Goal: Answer question/provide support: Answer question/provide support

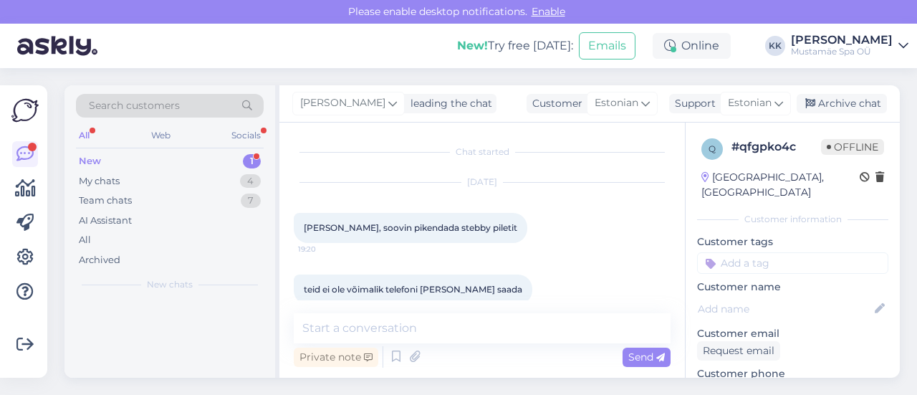
scroll to position [366, 0]
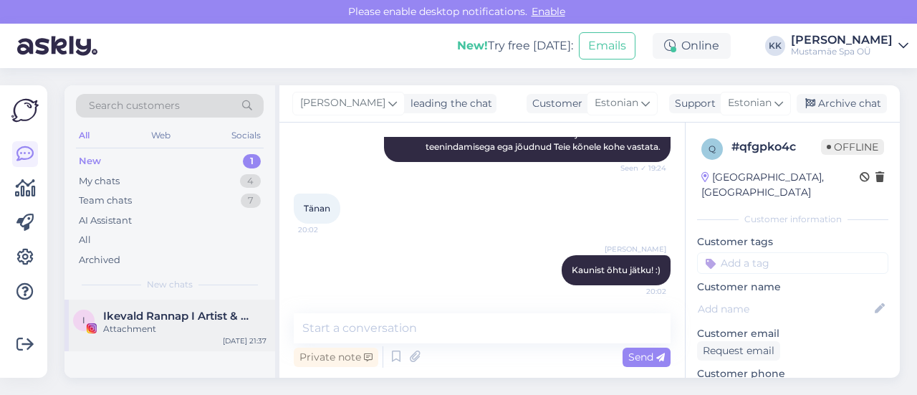
click at [156, 326] on div "Attachment" at bounding box center [184, 328] width 163 height 13
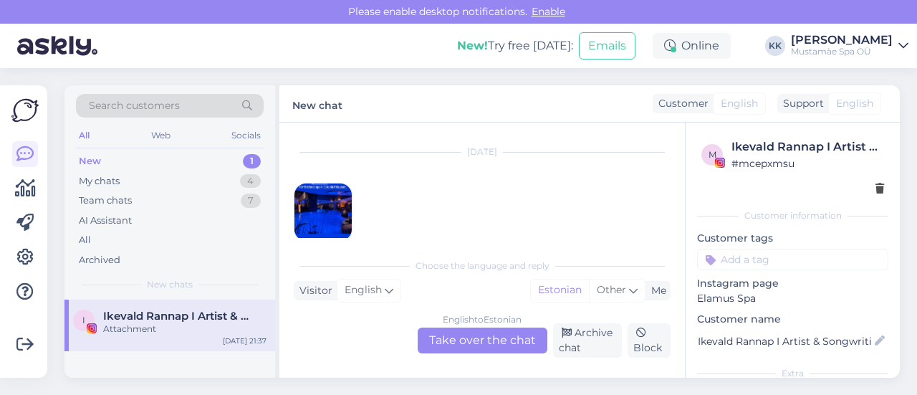
click at [323, 195] on img at bounding box center [322, 211] width 57 height 57
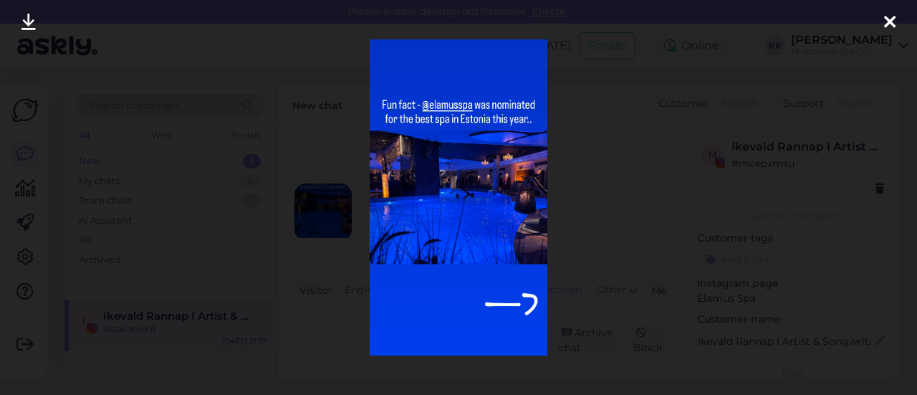
click at [886, 18] on icon at bounding box center [889, 23] width 11 height 19
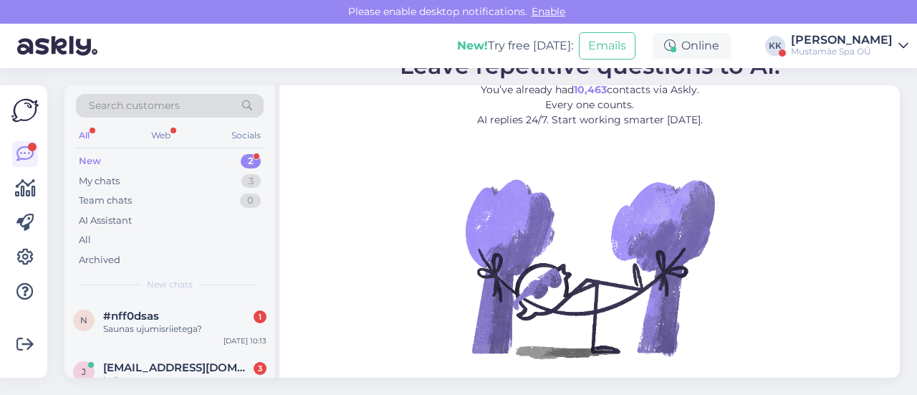
click at [866, 27] on div "New! Try free [DATE]: Emails Online KK [PERSON_NAME] Mustamäe Spa OÜ" at bounding box center [458, 46] width 917 height 44
click at [858, 42] on div "[PERSON_NAME]" at bounding box center [842, 39] width 102 height 11
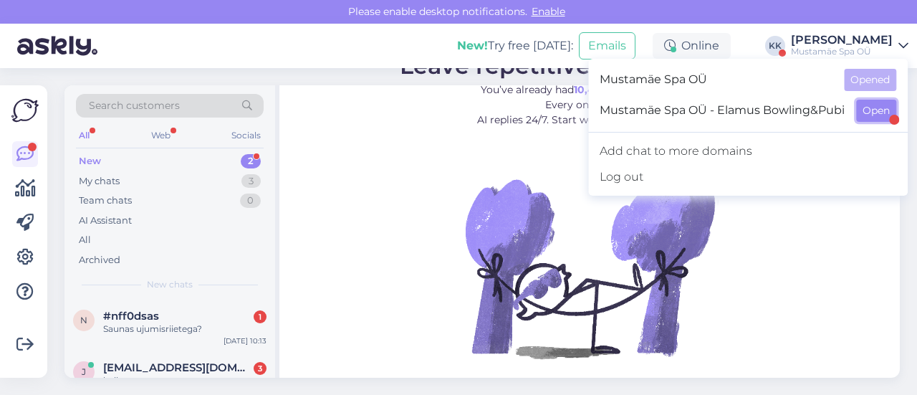
click at [867, 110] on button "Open" at bounding box center [876, 111] width 40 height 22
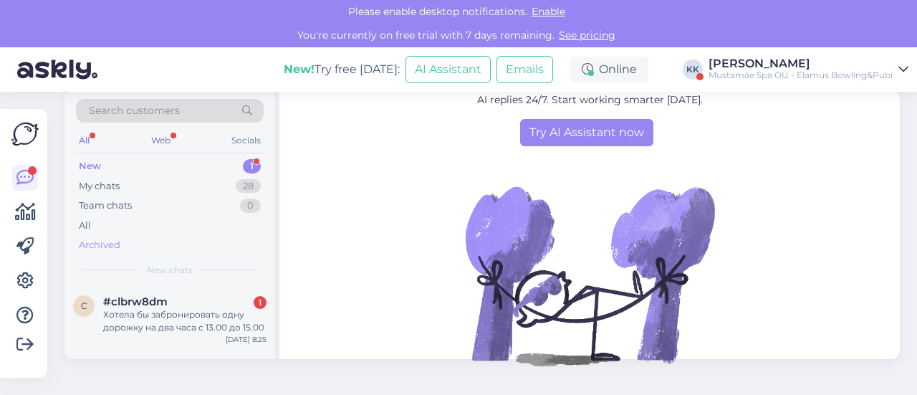
scroll to position [27, 0]
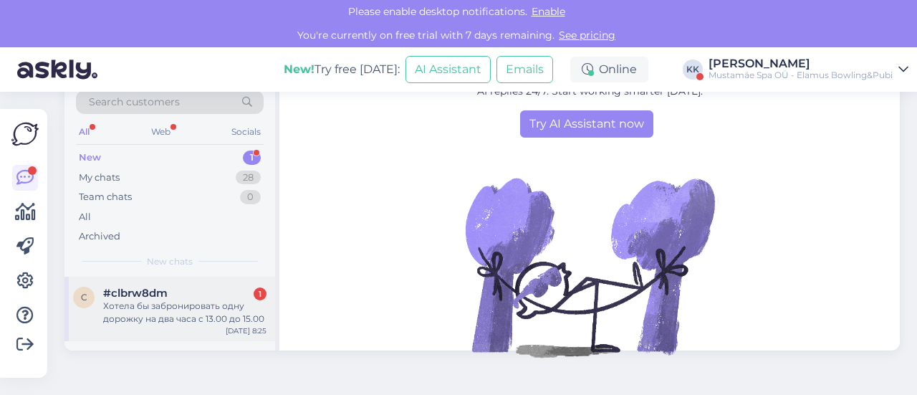
click at [169, 281] on div "c #clbrw8dm 1 Хотела бы забронировать одну дорожку на два часа с 13.00 до 15.00…" at bounding box center [169, 308] width 211 height 64
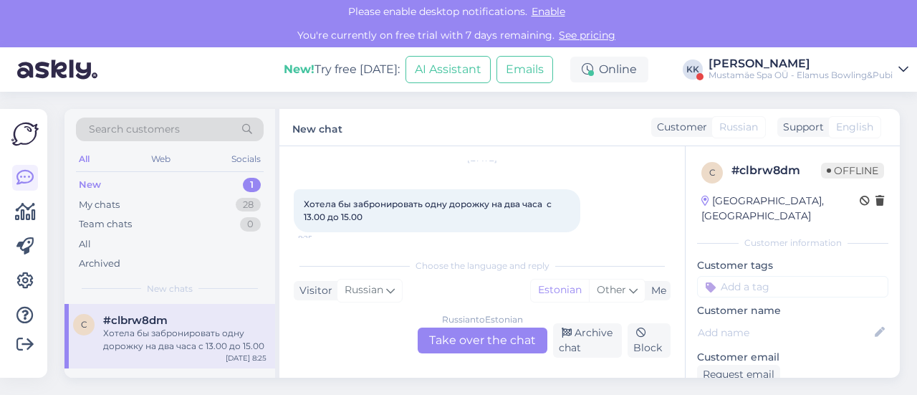
scroll to position [57, 0]
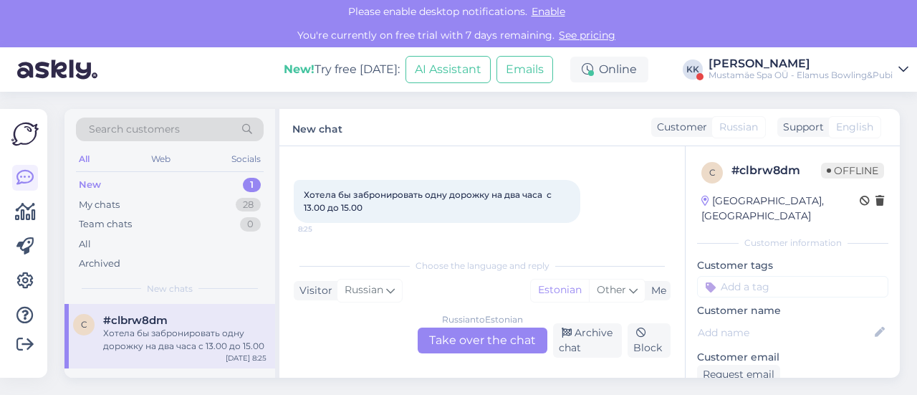
click at [477, 339] on div "Russian to Estonian Take over the chat" at bounding box center [483, 340] width 130 height 26
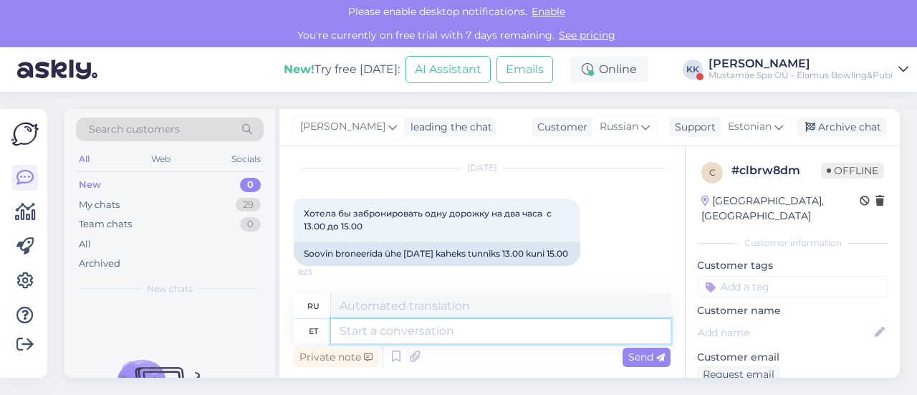
click at [443, 322] on textarea at bounding box center [501, 331] width 340 height 24
type textarea "Tere,"
type textarea "Привет,"
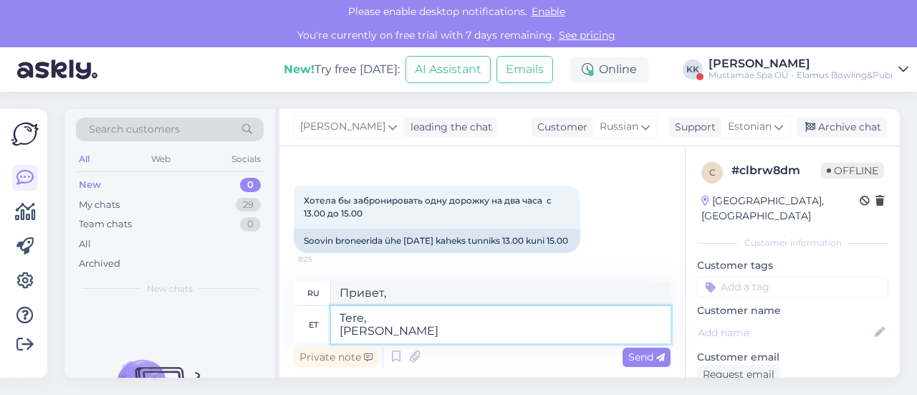
type textarea "Tere, [PERSON_NAME] n"
type textarea "Привет, Кто"
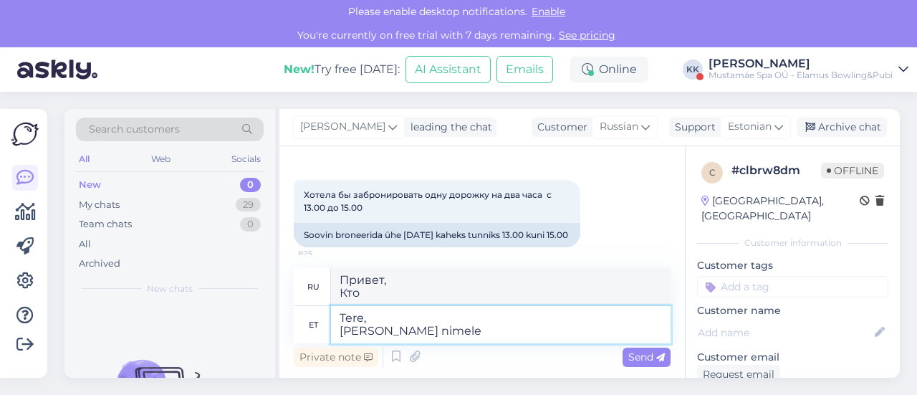
type textarea "Tere, [PERSON_NAME] nimele b"
type textarea "Привет, Кому?"
type textarea "Tere, [PERSON_NAME] nimele broneering"
type textarea "Здравствуйте, На чье имя [PERSON_NAME]?"
type textarea "Tere, [PERSON_NAME] nimele broneering tuleb?"
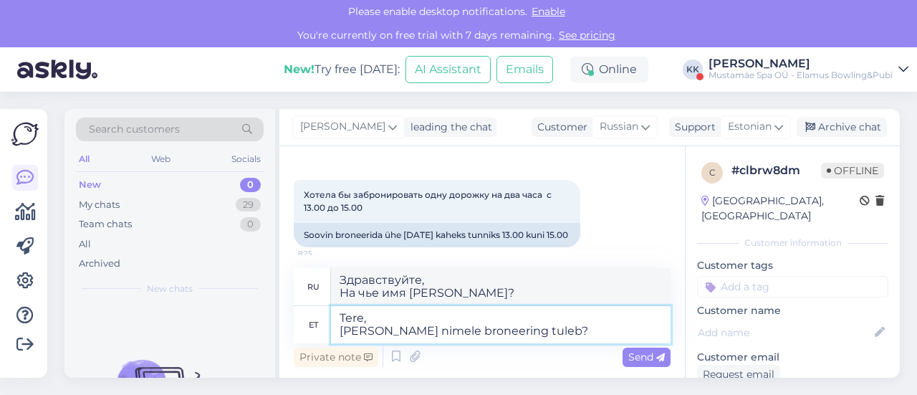
type textarea "Здравствуйте, На чье имя оформлено бронирование?"
type textarea "Tere, Kelle nimele broneering tuleb? Palun"
type textarea "Здравствуйте! чьё имя оформлено бронирование? Пожалуйста."
type textarea "Tere, Kelle nimele broneering tuleb? Palun lisage j"
type textarea "Здравствуйте, На чьё имя сделана бронь? Пожалуйста, добавьте"
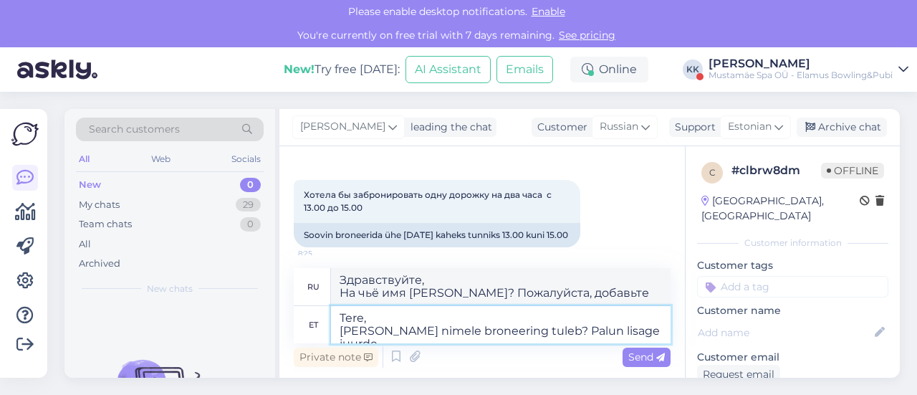
type textarea "Tere, Kelle nimele broneering tuleb? Palun lisage juurde"
type textarea "Привет, На чьё имя сделана бронь? Пожалуйста, добавьте"
type textarea "Tere, Kelle nimele broneering tuleb? Palun lisage juurde ka"
type textarea "Привет! чьё имя оформлено бронирование? Пожалуйста, также укажите"
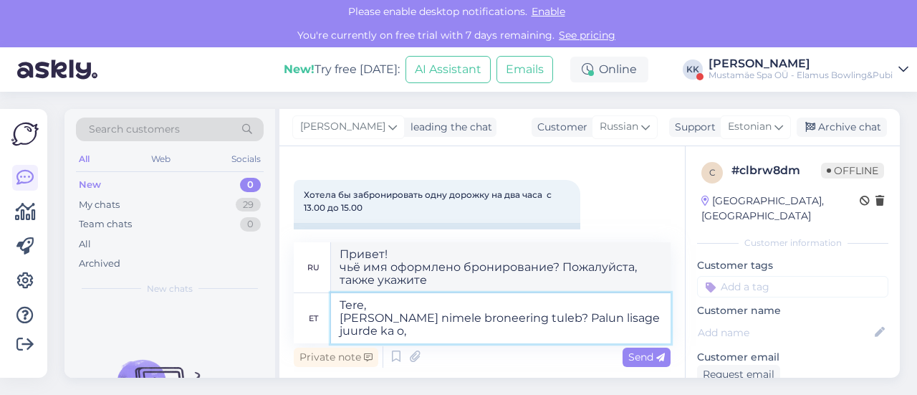
type textarea "Tere, Kelle nimele broneering tuleb? Palun lisage juurde ka o"
type textarea "Здравствуйте! чьё имя оформлено бронирование? Пожалуйста, добавьте также «о»."
type textarea "Tere, Kelle nimele broneering tuleb? Palun lisage juurde ka oma"
type textarea "Привет! чьё имя оформлено бронирование? Пожалуйста, укажите своё."
type textarea "Tere, Kelle nimele broneering tuleb? Palun lisage juurde ka oma te"
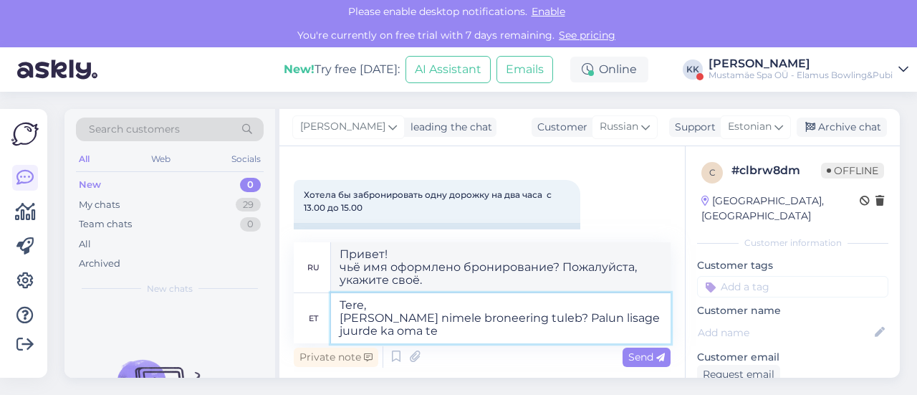
type textarea "Привет! чьё имя оформлено бронирование? Пожалуйста, укажите своё имя."
type textarea "Tere, Kelle nimele broneering tuleb? Palun lisage juurde ka oma telefoninumber."
type textarea "Здравствуйте! чьё имя оформлено бронирование? Укажите, пожалуйста, также свой н…"
type textarea "Tere, Kelle nimele broneering tuleb? Palun lisage juurde ka oma telefoninumber."
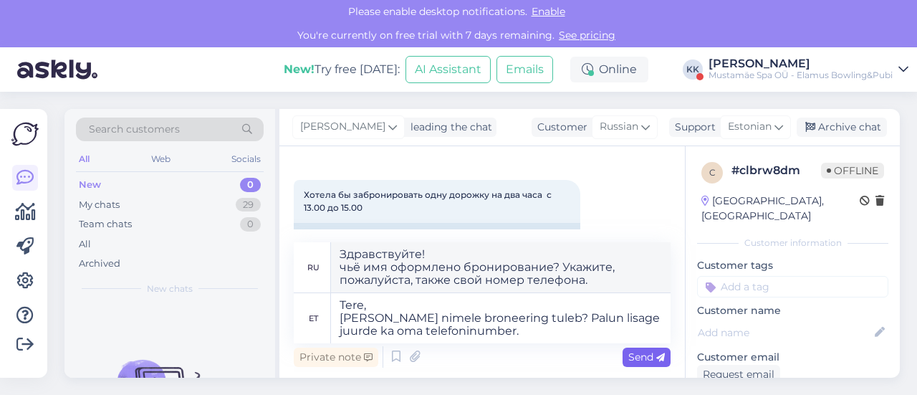
click at [648, 356] on span "Send" at bounding box center [646, 356] width 37 height 13
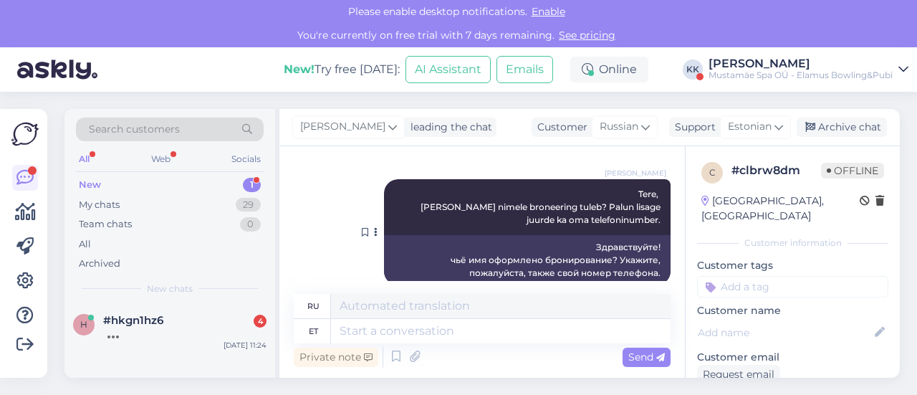
scroll to position [175, 0]
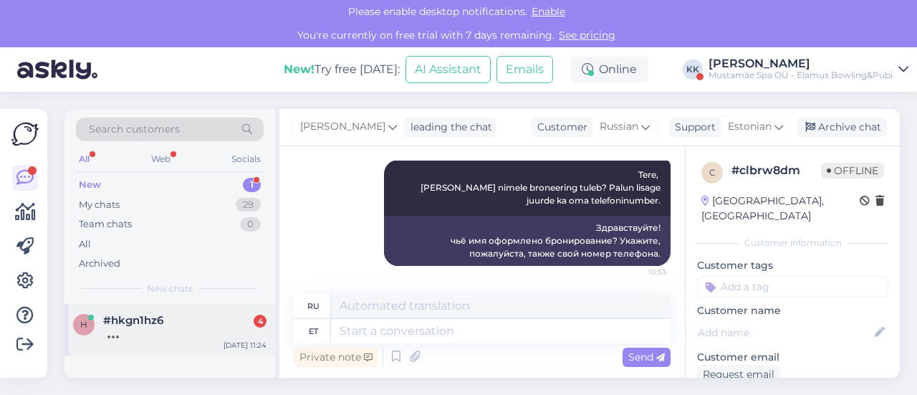
click at [186, 320] on div "#hkgn1hz6 4" at bounding box center [184, 320] width 163 height 13
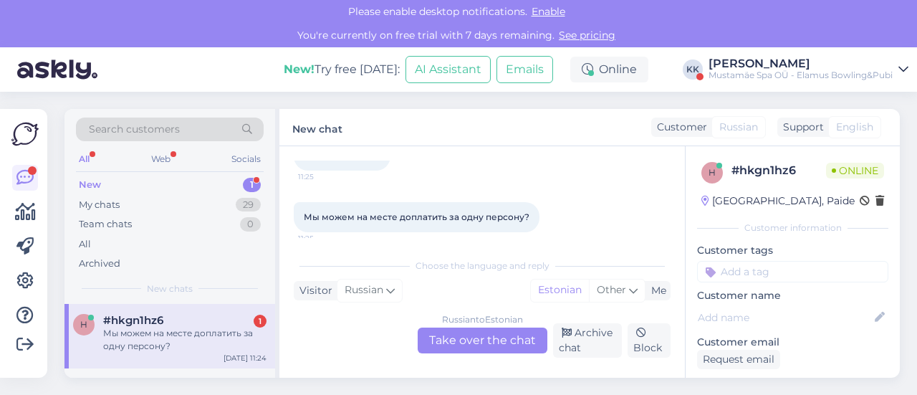
scroll to position [316, 0]
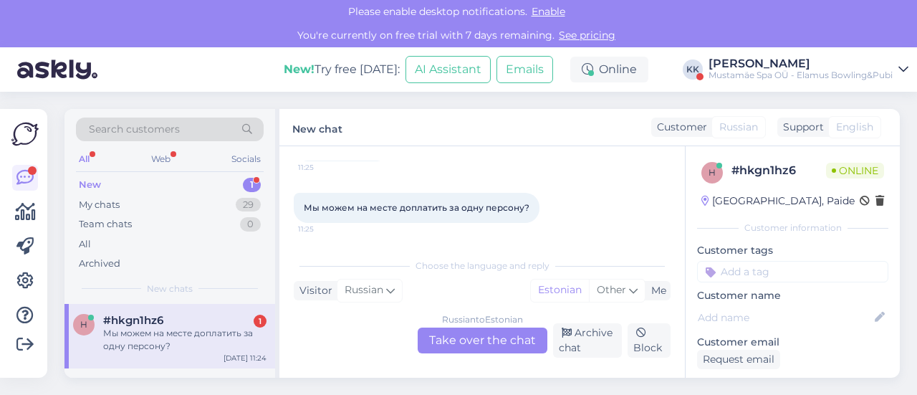
click at [486, 349] on div "Russian to Estonian Take over the chat" at bounding box center [483, 340] width 130 height 26
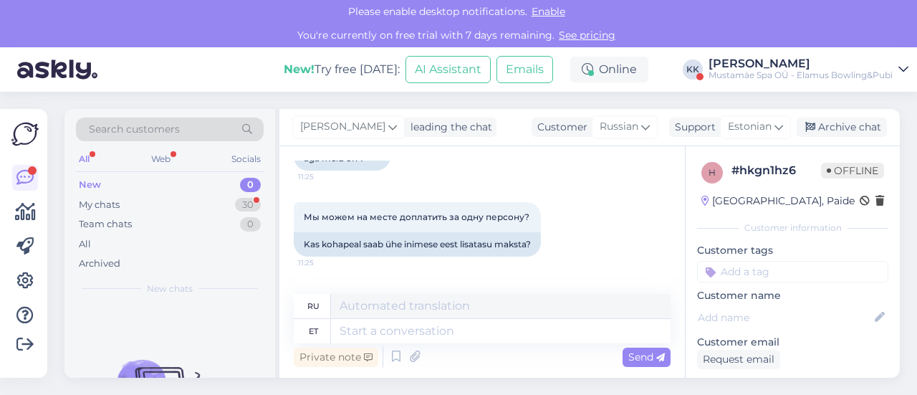
scroll to position [532, 0]
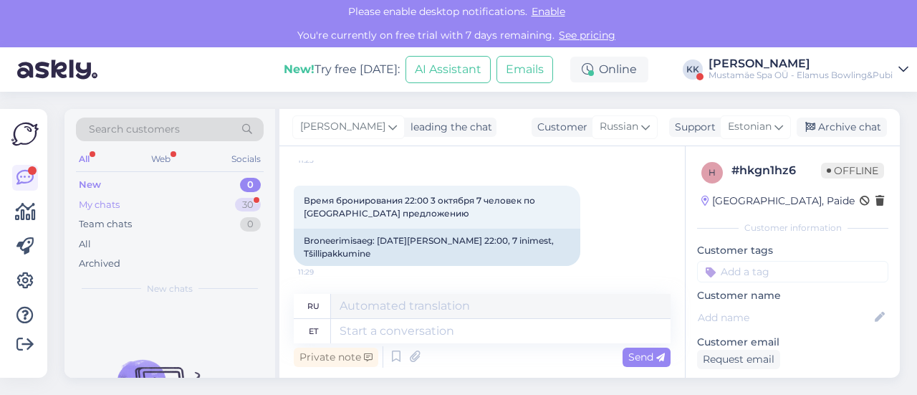
click at [236, 198] on div "My chats 30" at bounding box center [170, 205] width 188 height 20
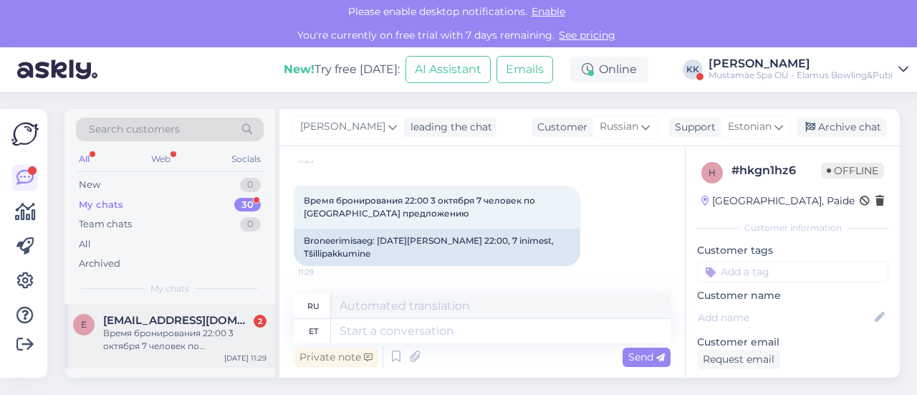
click at [196, 327] on div "Время бронирования 22:00 3 октября 7 человек по чили предложению" at bounding box center [184, 340] width 163 height 26
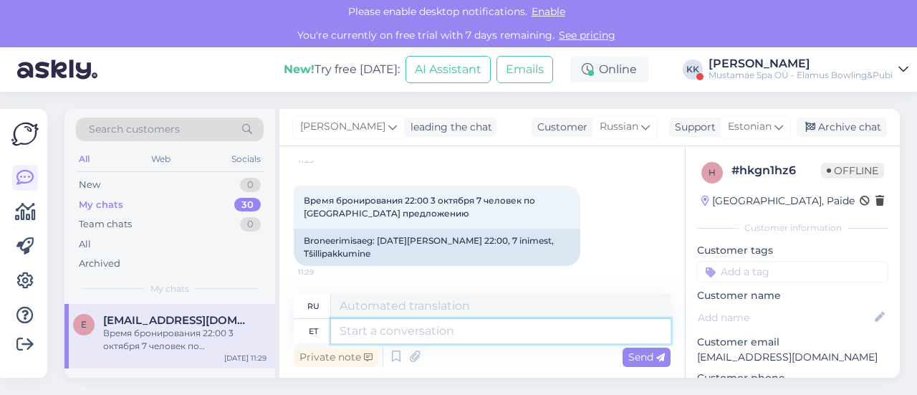
click at [484, 329] on textarea at bounding box center [501, 331] width 340 height 24
type textarea "Tere,"
type textarea "Привет,"
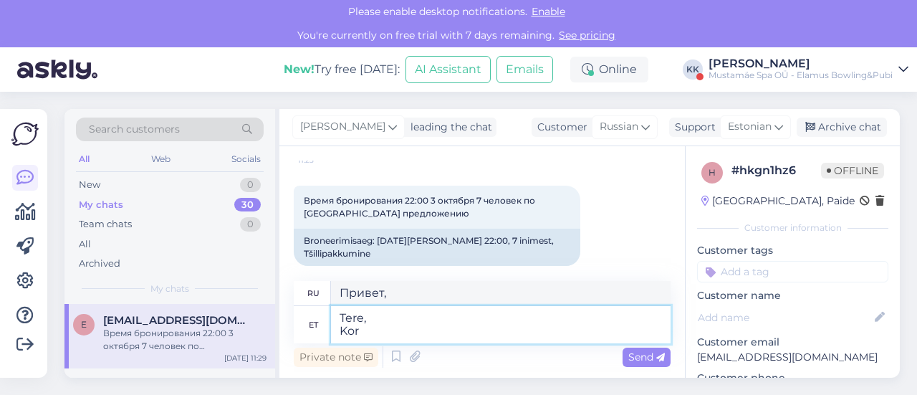
type textarea "Tere, Korr"
type textarea "Привет, Кор"
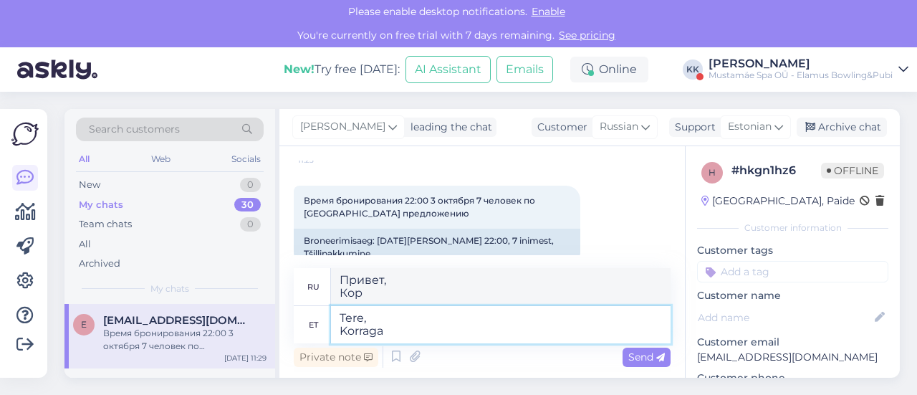
type textarea "Tere, Korraga s"
type textarea "Привет, раз"
type textarea "Tere, Korraga saab"
type textarea "Привет, Сразу можешь"
type textarea "Tere, Korraga saab rajal m"
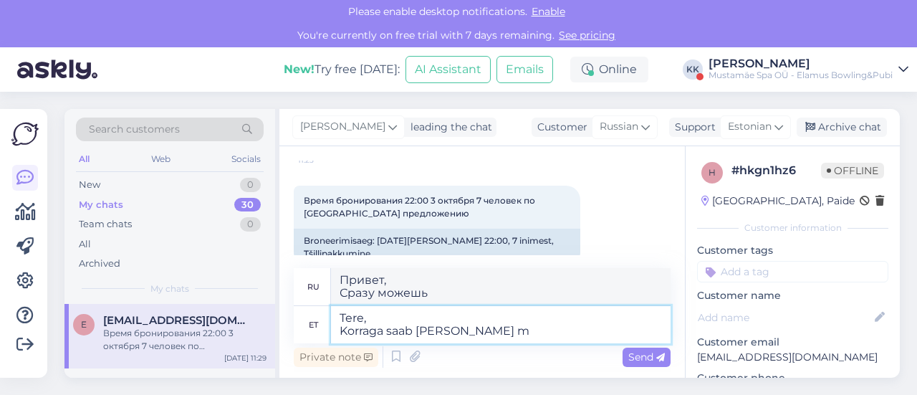
type textarea "Привет, Вы можете быть на трассе немедленно"
type textarea "Tere, Korraga saab rajal mängida"
type textarea "Привет, Вы можете играть на треке сразу"
type textarea "Tere, Korraga saab rajal mängida mak"
type textarea "Привет, Вы можете играть на трассе сразу."
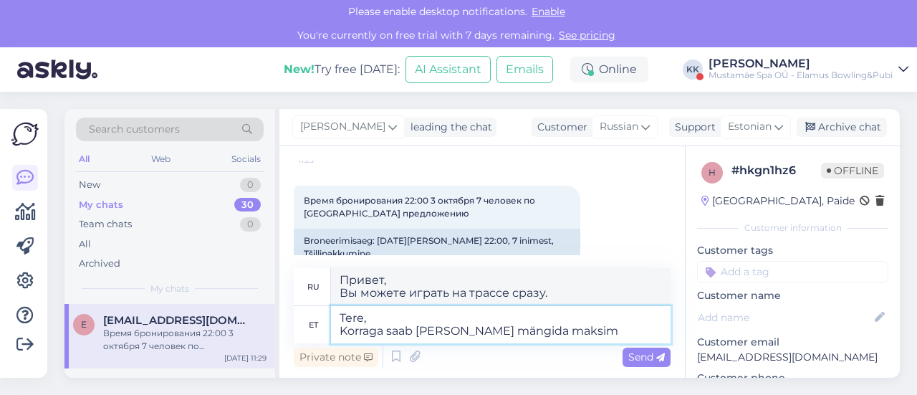
type textarea "Tere, Korraga saab rajal mängida maksimu"
type textarea "Здравствуйте, Максимальное количество игроков на трассе одновременно"
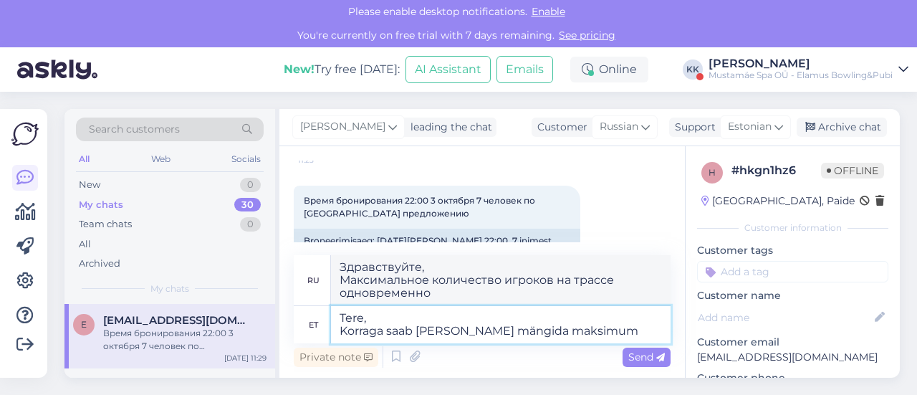
type textarea "Tere, Korraga saab rajal mängida maksimum"
type textarea "Здравствуйте, Максимальное количество игроков, которые могут играть на поле одн…"
type textarea "Tere, Korraga saab rajal mängida maksimum 6 in"
type textarea "Здравствуйте, На поле одновременно могут играть не более 6 человек."
click at [418, 332] on textarea "Tere, Korraga saab rajal mängida maksimum 6 inimest." at bounding box center [501, 324] width 340 height 37
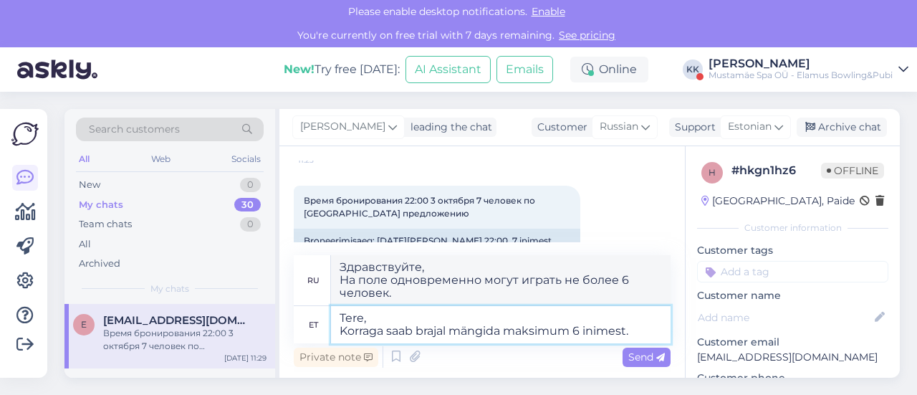
type textarea "Tere, Korraga saab borajal mängida maksimum 6 inimest."
type textarea "Здравствуйте, В настольную игру могут одновременно играть максимум 6 человек."
type textarea "Tere, Korraga saab bowlrajal mängida maksimum 6 inimest."
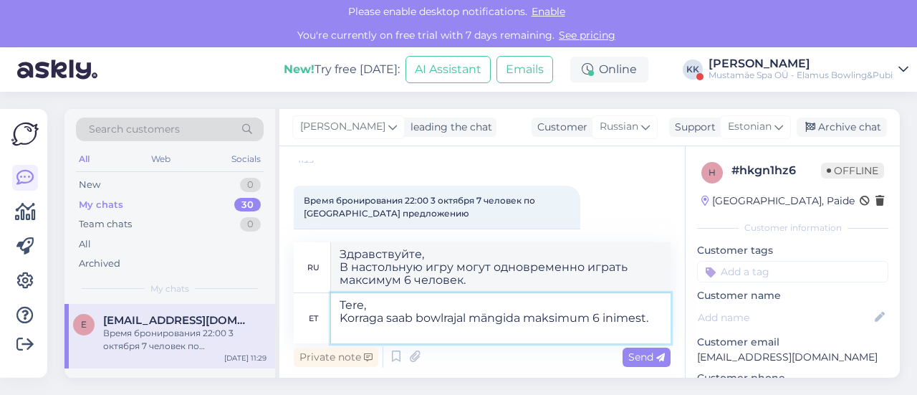
type textarea "Здравствуйте, На BowRace одновременно могут играть максимум 6 человек."
type textarea "Tere, Korraga saab bowlirajal mängida maksimum 6 inimest."
type textarea "Здравствуйте, В боулинге одновременно могут играть не более 6 человек."
click at [413, 332] on textarea "Tere, Korraga saab bowlingurajal mängida maksimum 6 inimest." at bounding box center [501, 318] width 340 height 50
type textarea "Tere, Korraga saab bowlingurajal mängida maksimum 6 inimest. Kui t"
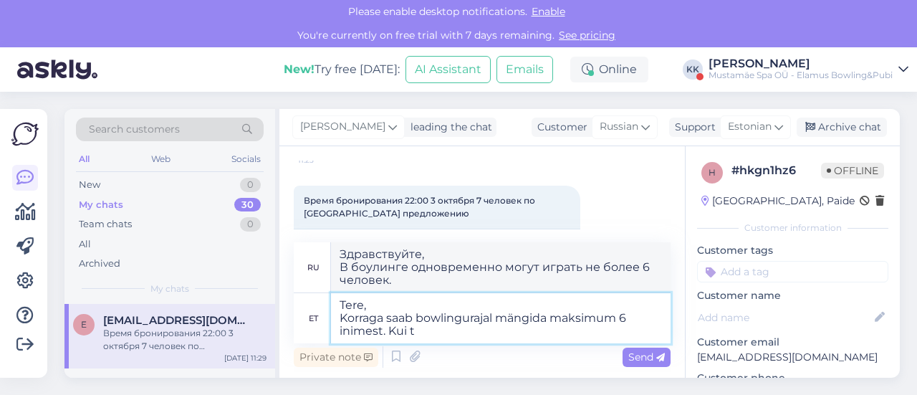
type textarea "Здравствуйте! В боулинг-клубе могут одновременно играть максимум 6 человек. Если"
type textarea "Tere, Korraga saab bowlingurajal mängida maksimum 6 inimest. Kui tahate"
type textarea "Здравствуйте! В боулинг-клубе могут одновременно играть максимум 6 человек. Есл…"
type textarea "Tere, Korraga saab bowlingurajal mängida maksimum 6 inimest. Kui tahate 7kesi m"
type textarea "Здравствуйте! В боулинге могут играть максимум 6 человек одновременно. Если вы …"
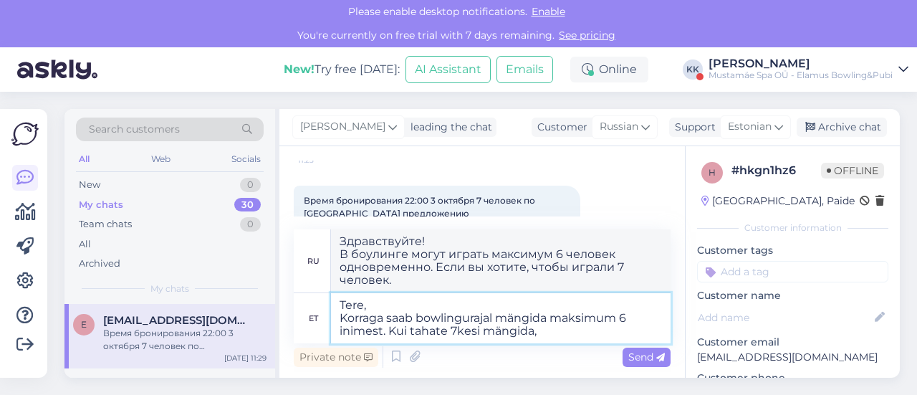
type textarea "Tere, Korraga saab bowlingurajal mängida maksimum 6 inimest. Kui tahate 7kesi m…"
type textarea "Здравствуйте! В боулинге могут играть максимум 6 человек одновременно. Если вы …"
type textarea "Tere, Korraga saab bowlingurajal mängida maksimum 6 inimest. Kui tahate"
type textarea "Здравствуйте! В боулинг-клубе могут одновременно играть максимум 6 человек. Есл…"
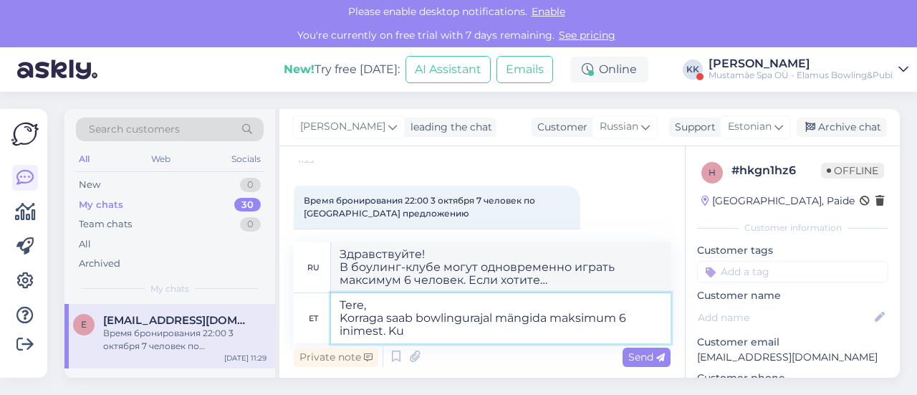
type textarea "Tere, Korraga saab bowlingurajal mängida maksimum 6 inimest. K"
type textarea "Здравствуйте! В боулинг-клубе могут одновременно играть максимум 6 человек. Если"
type textarea "Tere, Korraga saab bowlingurajal mängida maksimum 6 inimest."
type textarea "Здравствуйте, В боулинге одновременно могут играть не более 6 человек."
type textarea "Tere, Korraga saab bowlingurajal mängida maksimum 6 inimest. Variant"
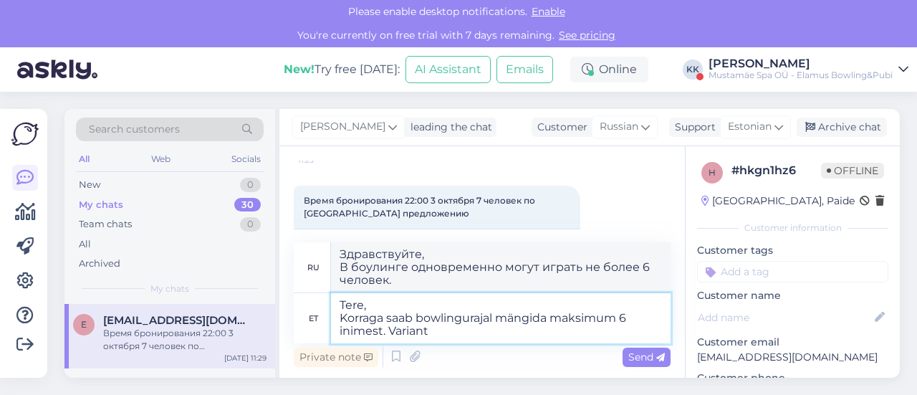
type textarea "Здравствуйте, В боулинге одновременно могут играть не более 6 человек. Вариант"
type textarea "Tere, Korraga saab bowlingurajal mängida maksimum 6 inimest. Variant on"
type textarea "Здравствуйте! В боулинг-клубе могут одновременно играть максимум 6 человек. Ест…"
type textarea "Tere, Korraga saab bowlingurajal mängida maksimum 6 inimest. Variant o"
type textarea "Здравствуйте! В боулинге могут одновременно играть максимум 6 человек. Вариант k"
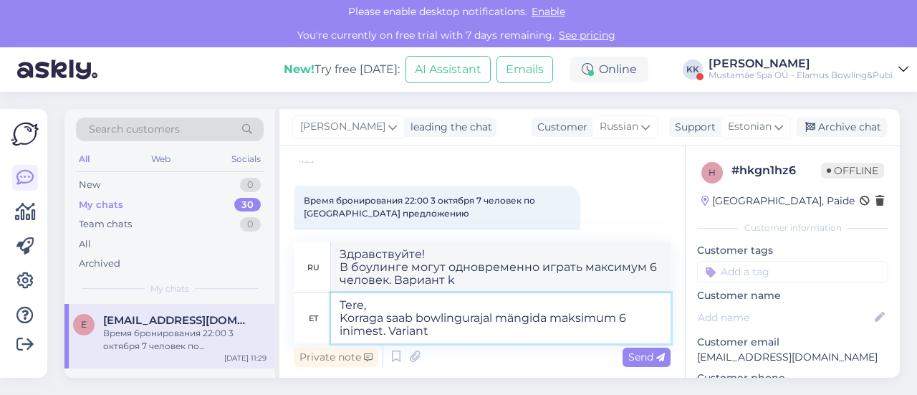
type textarea "Tere, Korraga saab bowlingurajal mängida maksimum 6 inimest. Variant"
type textarea "Здравствуйте, В боулинге одновременно могут играть не более 6 человек. Вариант"
type textarea "Tere, Korraga saab bowlingurajal mängida maksimum 6 inimest. Variandid o"
type textarea "Здравствуйте, В боулинге одновременно могут играть не более 6 человек. Варианты"
type textarea "Tere, Korraga saab bowlingurajal mängida maksimum 6 inimest. Variandid on k"
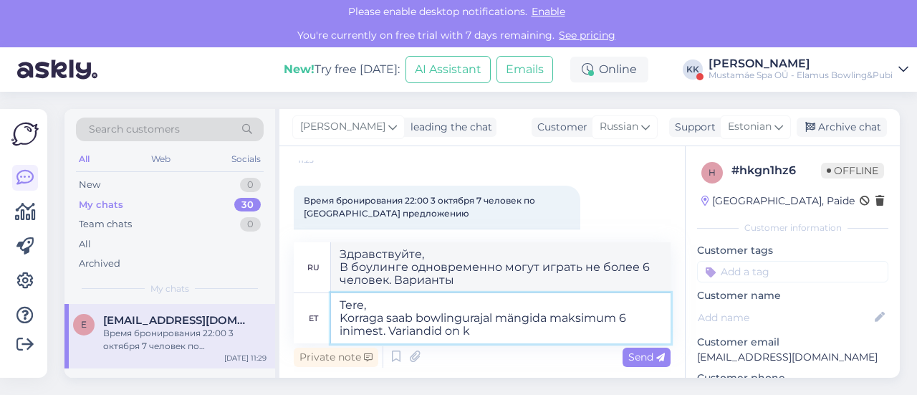
type textarea "Здравствуйте! В боулинг-клубе могут одновременно играть максимум 6 человек. Воз…"
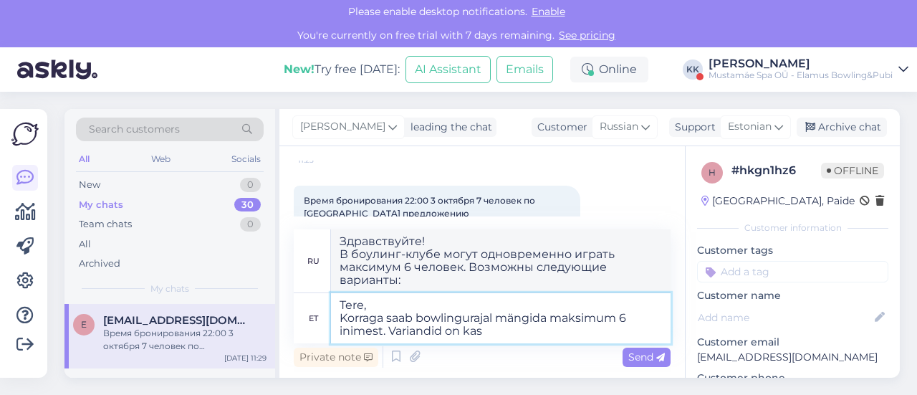
type textarea "Tere, Korraga saab bowlingurajal mängida maksimum 6 inimest. Variandid on kas"
type textarea "Здравствуйте! В боулинге могут одновременно играть максимум 6 человек. Возможны…"
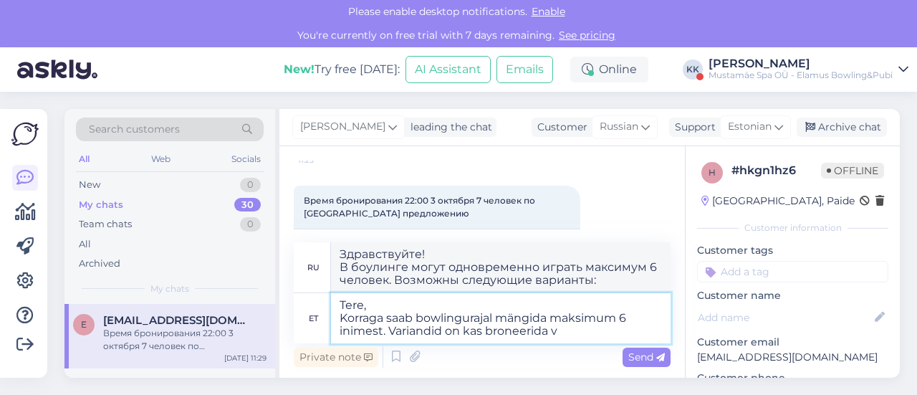
type textarea "Tere, Korraga saab bowlingurajal mängida maksimum 6 inimest. Variandid on kas b…"
type textarea "Здравствуйте! В боулинге могут одновременно играть максимум 6 человек. Можно за…"
type textarea "Tere, Korraga saab bowlingurajal mängida maksimum 6 inimest. Variandid on kas b…"
type textarea "Здравствуйте! В боулинге могут одновременно играть максимум 6 человек. Можно ли…"
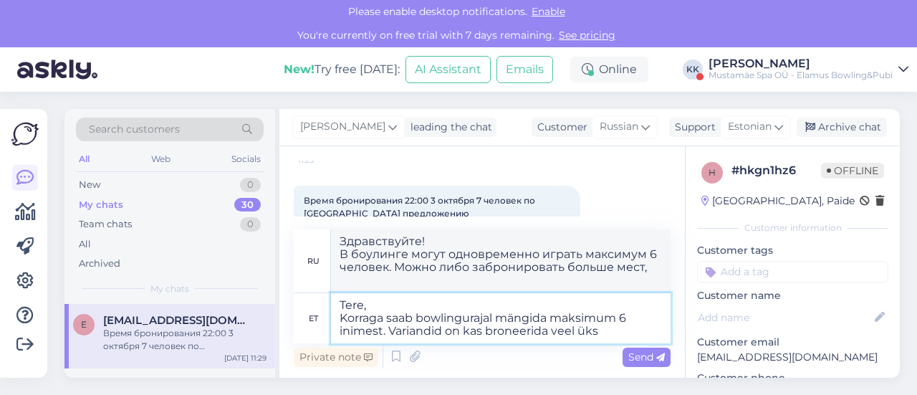
type textarea "Tere, Korraga saab bowlingurajal mängida maksimum 6 inimest. Variandid on kas b…"
type textarea "Здравствуйте! В боулинге могут одновременно играть максимум 6 человек. Можно ли…"
type textarea "Tere, Korraga saab bowlingurajal mängida maksimum 6 inimest. Variandid on kas b…"
type textarea "Привет! В боулинг-клубе могут играть максимум 6 человек одновременно. Можно либ…"
type textarea "Tere, Korraga saab bowlingurajal mängida maksimum 6 inimest. Variandid on kas b…"
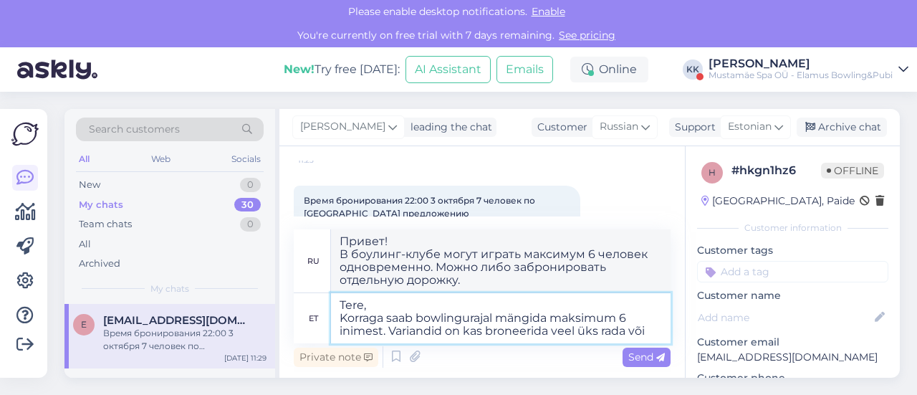
type textarea "Привет! В боулинге могут играть максимум 6 человек одновременно. Можно либо заб…"
click at [463, 338] on textarea "Tere, Korraga saab bowlingurajal mängida maksimum 6 inimest. Variandid on kas b…" at bounding box center [501, 318] width 340 height 50
click at [658, 332] on textarea "Tere, Korraga saab bowlingurajal mängida maksimum 6 inimest. Variandid on kas b…" at bounding box center [501, 318] width 340 height 50
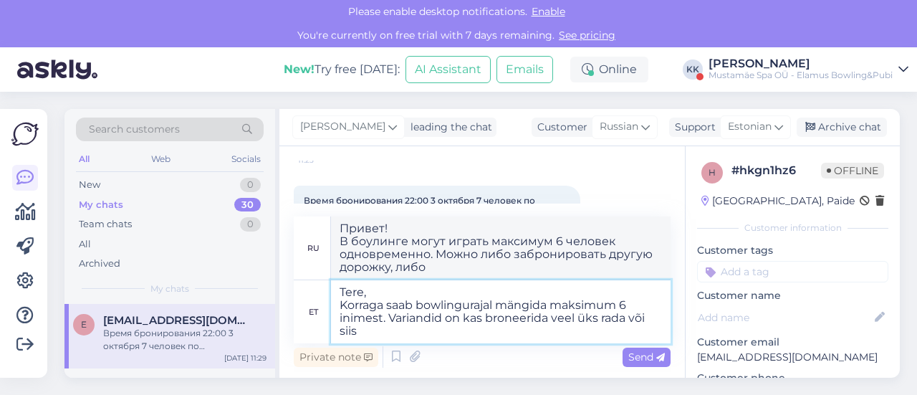
type textarea "Tere, Korraga saab bowlingurajal mängida maksimum 6 inimest. Variandid on kas b…"
type textarea "Привет! В боулинг-клубе могут играть максимум 6 человек одновременно. Можно либ…"
type textarea "Tere, Korraga saab bowlingurajal mängida maksimum 6 inimest. Variandid on kas b…"
type textarea "Привет! В боулинг-клубе могут играть максимум 6 человек одновременно. Можно либ…"
type textarea "Tere, Korraga saab bowlingurajal mängida maksimum 6 inimest. Variandid on kas b…"
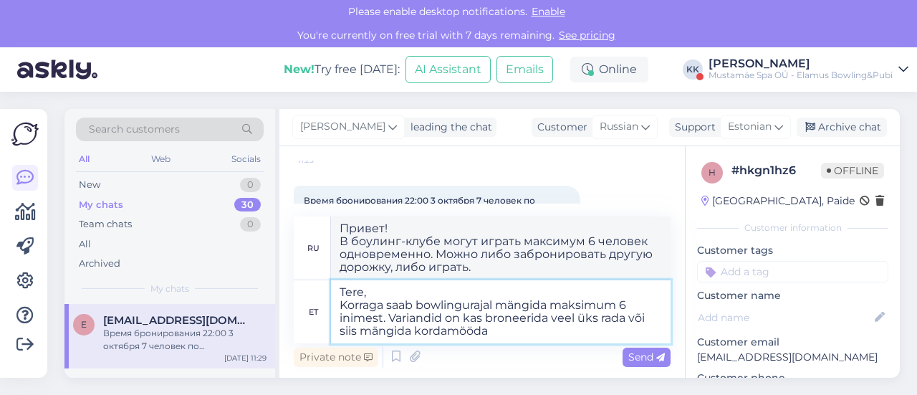
type textarea "Привет! В боулинге могут играть не более 6 человек одновременно. Можно либо заб…"
type textarea "Tere, Korraga saab bowlingurajal mängida maksimum 6 inimest. Variandid on kas b…"
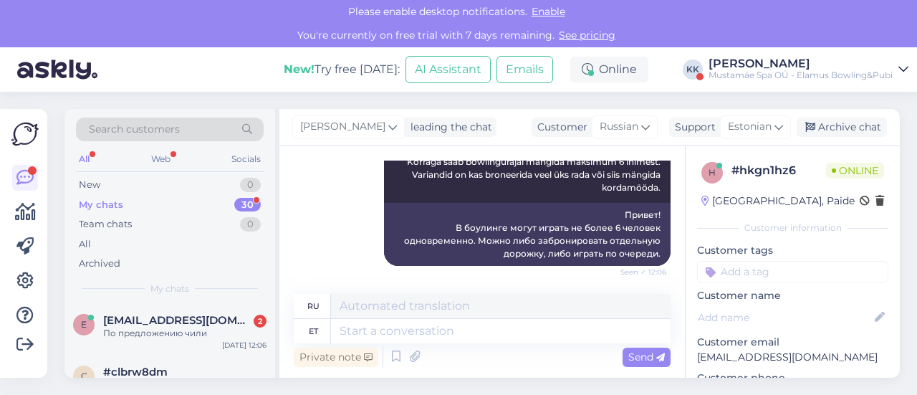
scroll to position [906, 0]
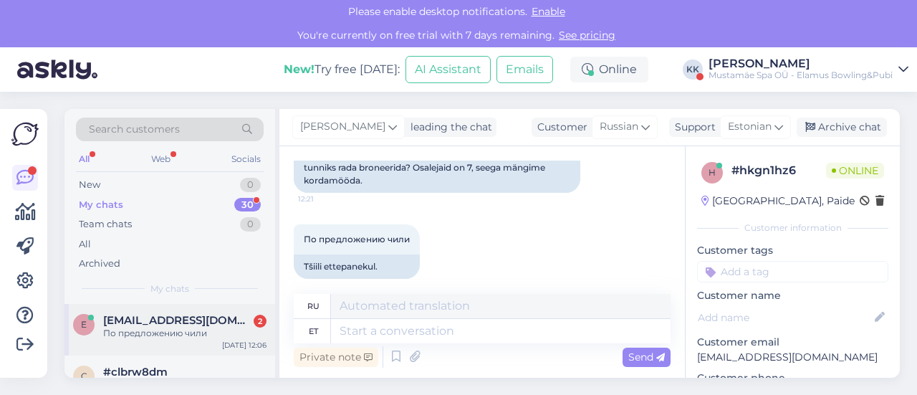
click at [196, 332] on div "По предложению чили" at bounding box center [184, 333] width 163 height 13
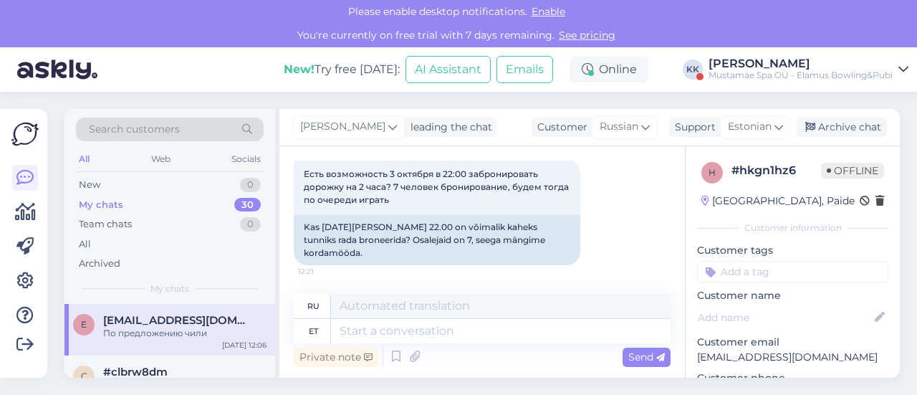
scroll to position [834, 0]
click at [413, 327] on textarea at bounding box center [501, 331] width 340 height 24
type textarea "Tere"
type textarea "Привет"
type textarea "Tere,"
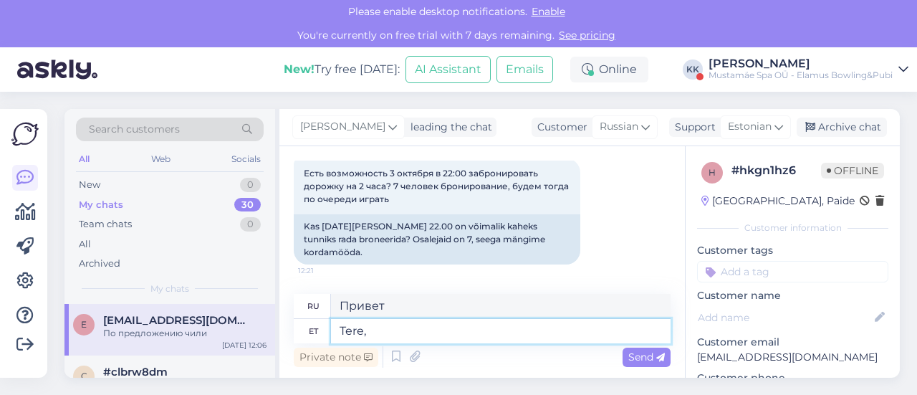
type textarea "Привет,"
type textarea "Ter"
type textarea "Привет"
type textarea "T"
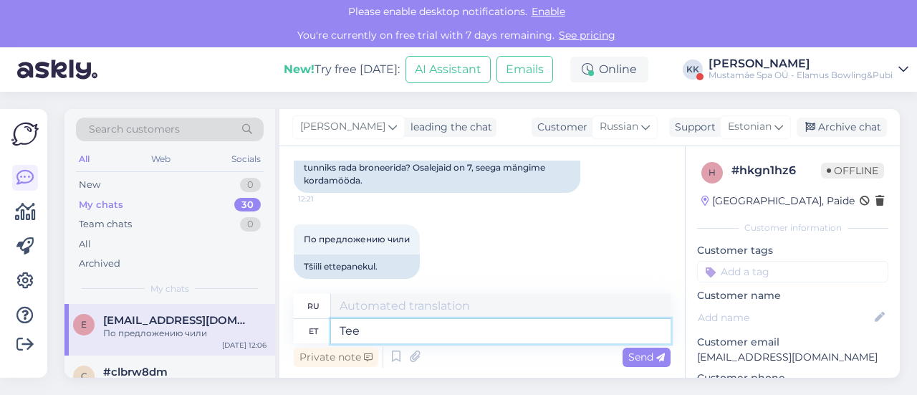
type textarea "Te"
type textarea "Дорога"
type textarea "T"
type textarea "Palun"
type textarea "Пожалуйста"
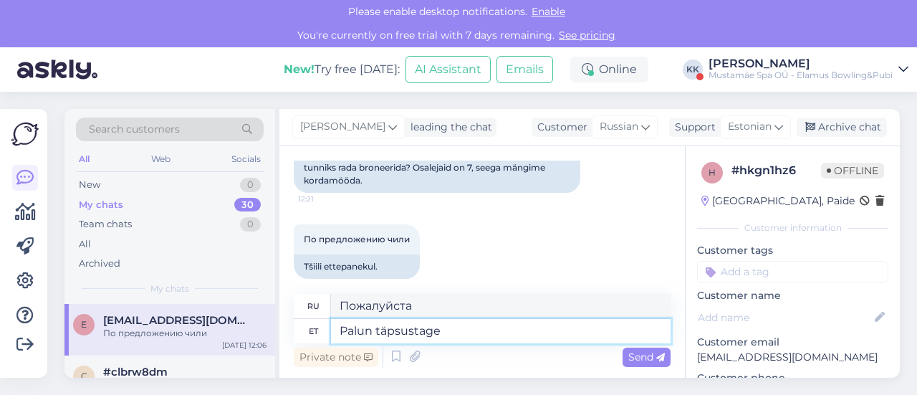
type textarea "Palun täpsustage"
type textarea "Пожалуйста, уточните"
type textarea "Palun täpsustage kelle"
type textarea "Пожалуйста, укажите, чей"
type textarea "Palun täpsustage kelle nimele"
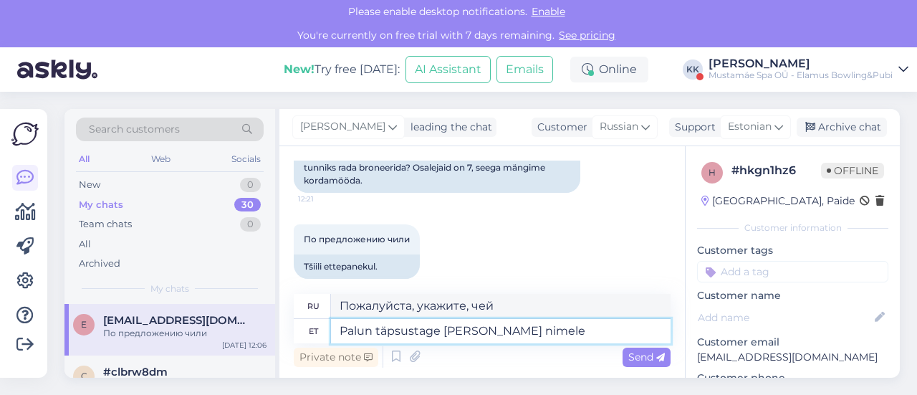
type textarea "Пожалуйста, укажите, на чье имя"
type textarea "Palun täpsustage kelle nimele tuleb b"
type textarea "Пожалуйста, укажите, на чье имя следует отправить."
type textarea "Palun täpsustage kelle nimele tuleb broneering"
type textarea "Пожалуйста, укажите, на чье имя будет сделано бронирование."
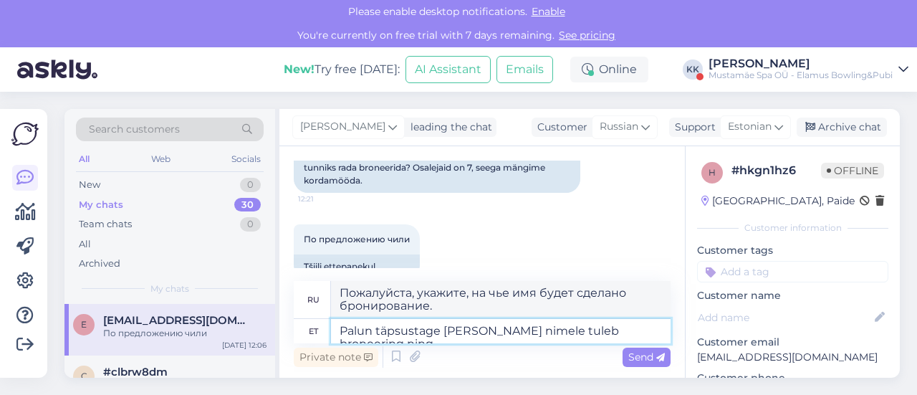
type textarea "Palun täpsustage kelle nimele tuleb broneering ning l"
type textarea "Пожалуйста, укажите, на чье имя будет сделано бронирование и"
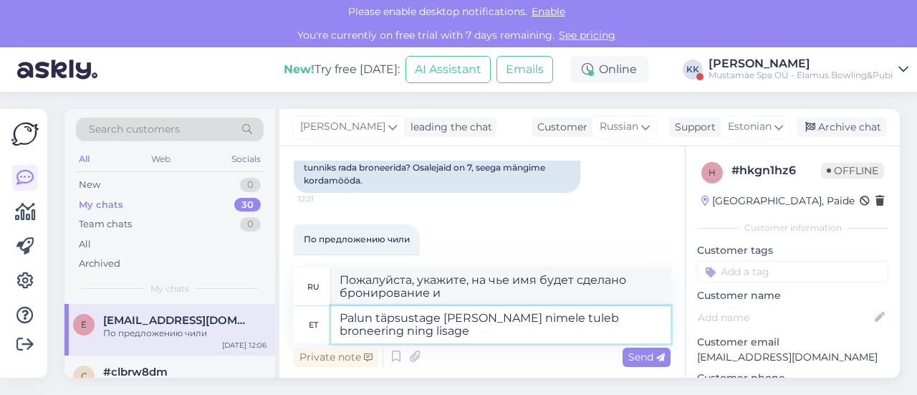
type textarea "Palun täpsustage kelle nimele tuleb broneering ning lisage j"
type textarea "Пожалуйста, укажите, на чье имя должно быть сделано бронирование, и включите"
type textarea "Palun täpsustage kelle nimele tuleb broneering ning lisage juurde"
type textarea "Пожалуйста, укажите, на чье имя будет сделано бронирование, и добавьте"
type textarea "Palun täpsustage kelle nimele tuleb broneering ning lisage juurde ka te"
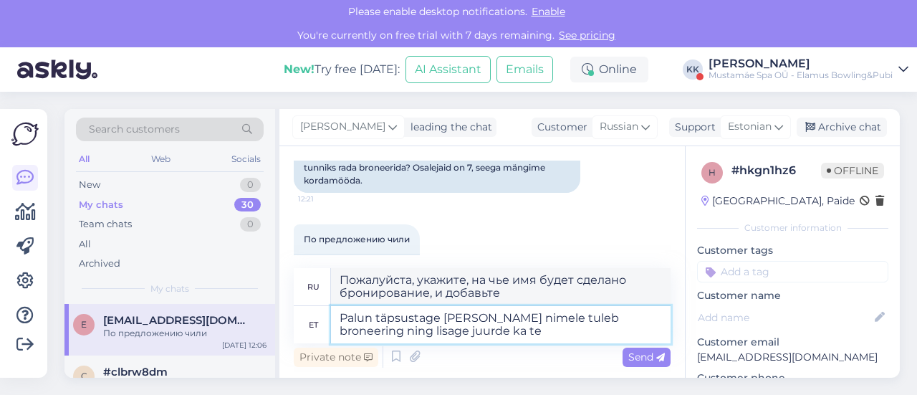
type textarea "Пожалуйста, укажите, на чье имя будет сделано бронирование, а также включите"
type textarea "Palun täpsustage kelle nimele tuleb broneering ning lisage juurde ka telefoninu…"
type textarea "Пожалуйста, укажите, на чье имя должно быть оформлено бронирование, и укажите н…"
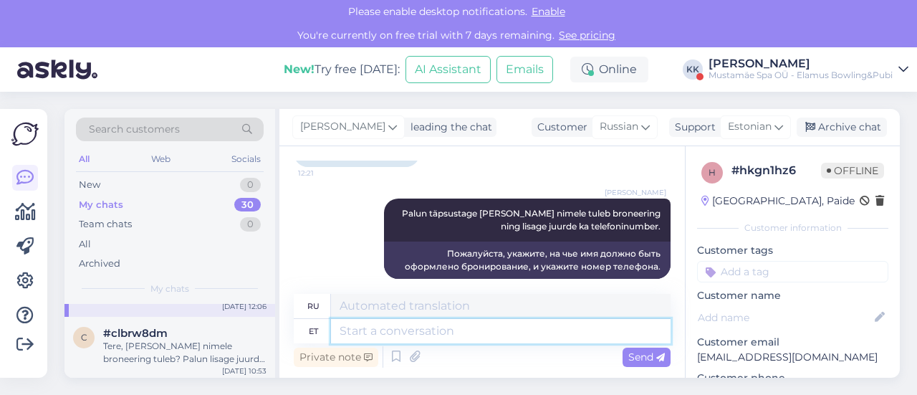
scroll to position [0, 0]
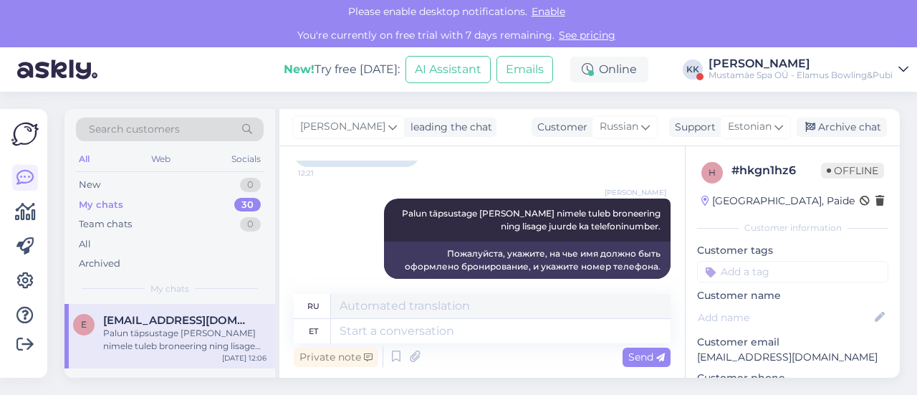
click at [754, 67] on div "[PERSON_NAME]" at bounding box center [800, 63] width 184 height 11
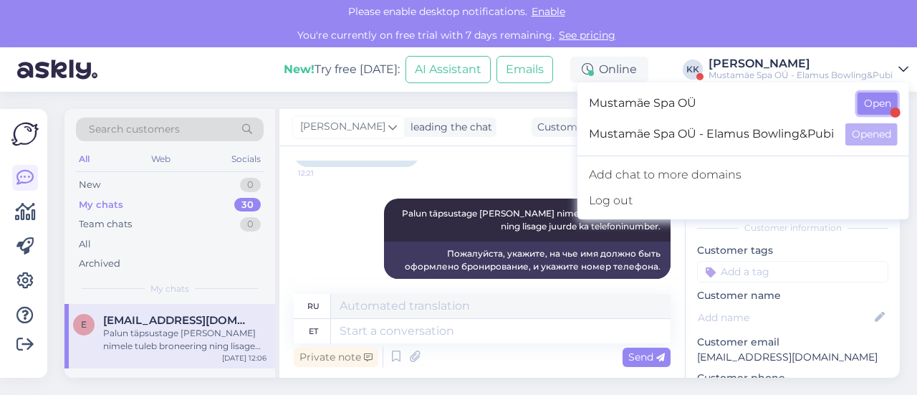
click at [872, 105] on button "Open" at bounding box center [877, 103] width 40 height 22
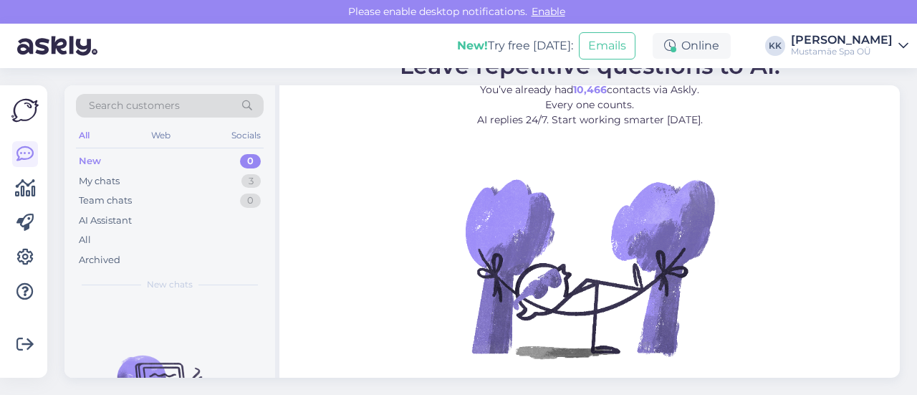
click at [844, 44] on div "[PERSON_NAME]" at bounding box center [842, 39] width 102 height 11
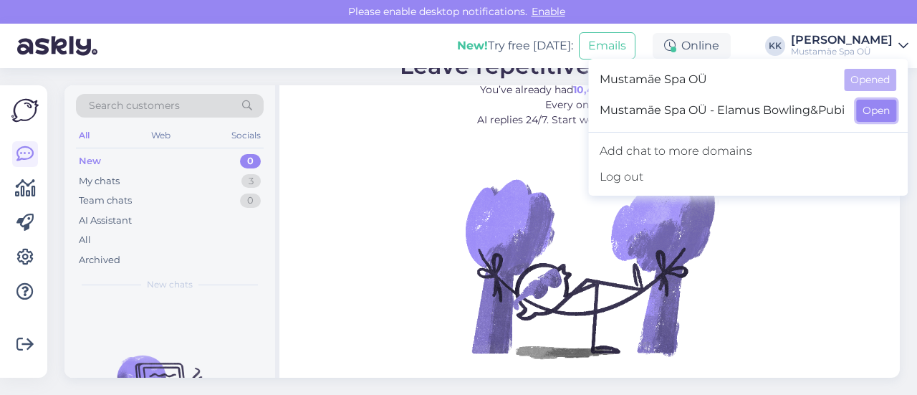
click at [875, 114] on button "Open" at bounding box center [876, 111] width 40 height 22
